Goal: Find specific page/section: Find specific page/section

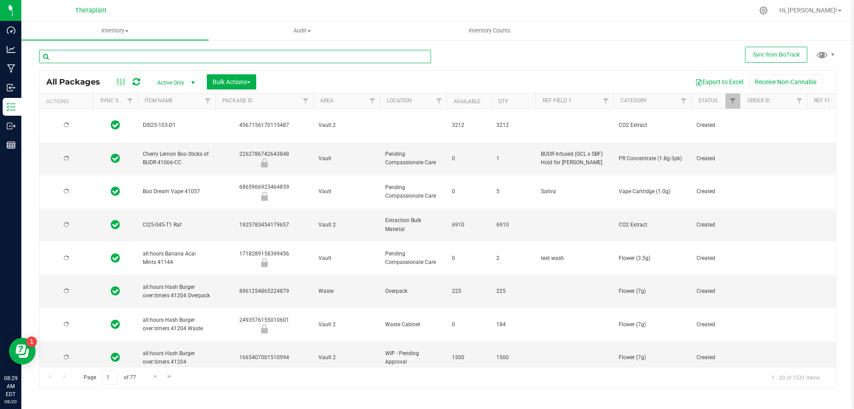
click at [219, 53] on input "text" at bounding box center [235, 56] width 392 height 13
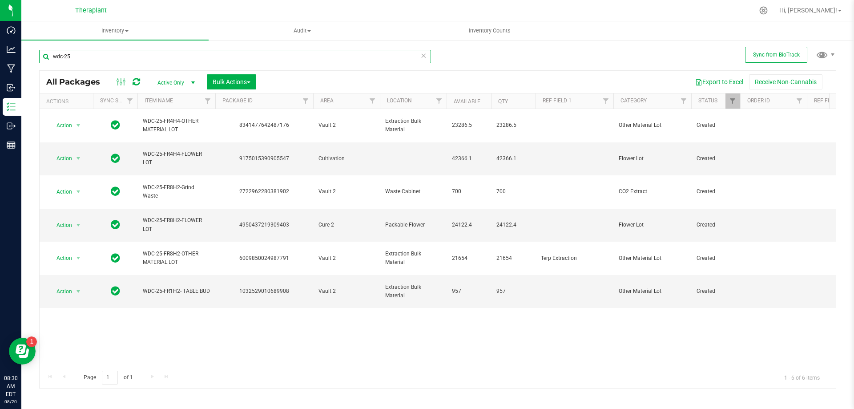
type input "wdc-25"
click at [425, 58] on icon at bounding box center [423, 55] width 6 height 11
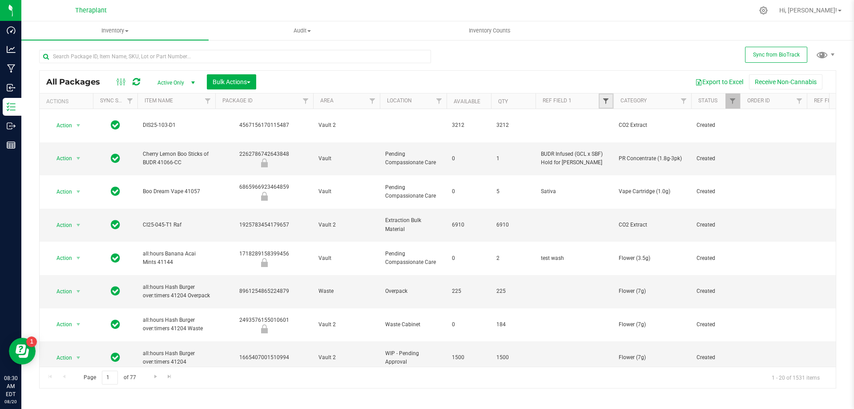
click at [605, 100] on span "Filter" at bounding box center [605, 100] width 7 height 7
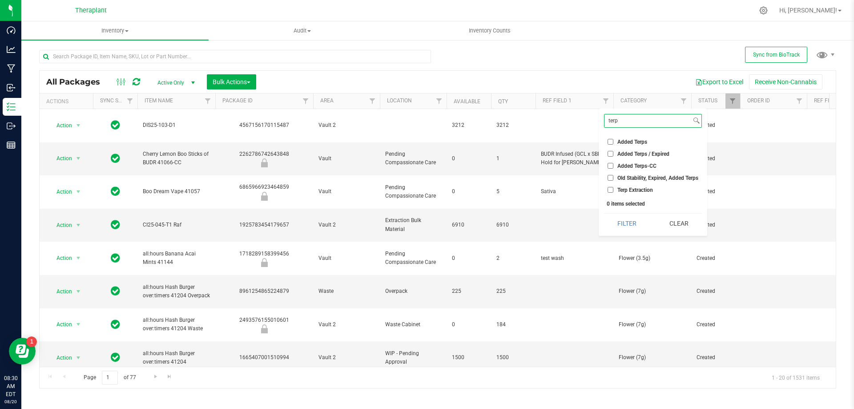
type input "terp"
click at [628, 192] on span "Terp Extraction" at bounding box center [635, 189] width 36 height 5
click at [613, 192] on input "Terp Extraction" at bounding box center [610, 190] width 6 height 6
checkbox input "true"
click at [623, 218] on button "Filter" at bounding box center [627, 223] width 46 height 20
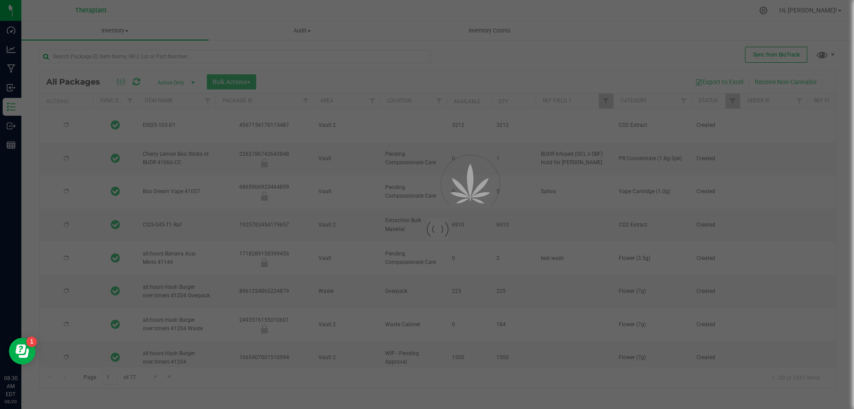
type input "[DATE]"
